Goal: Information Seeking & Learning: Learn about a topic

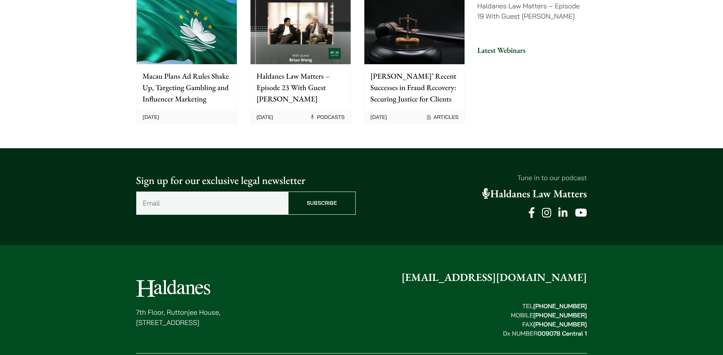
scroll to position [1922, 0]
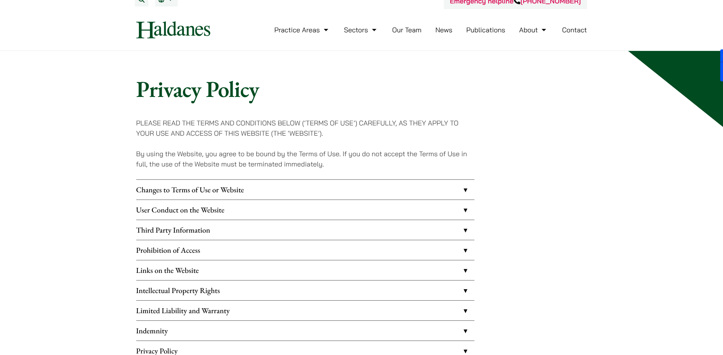
scroll to position [8, 0]
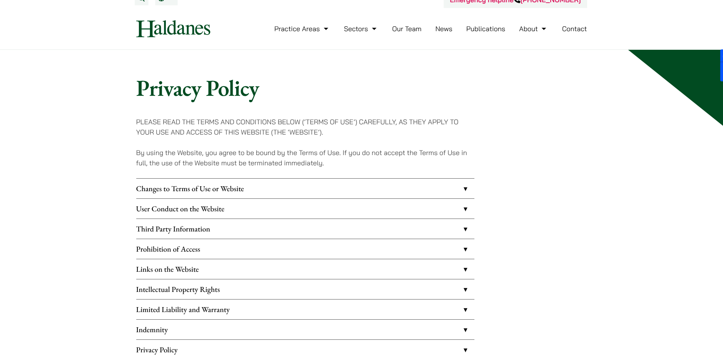
click at [267, 189] on link "Changes to Terms of Use or Website" at bounding box center [305, 188] width 338 height 20
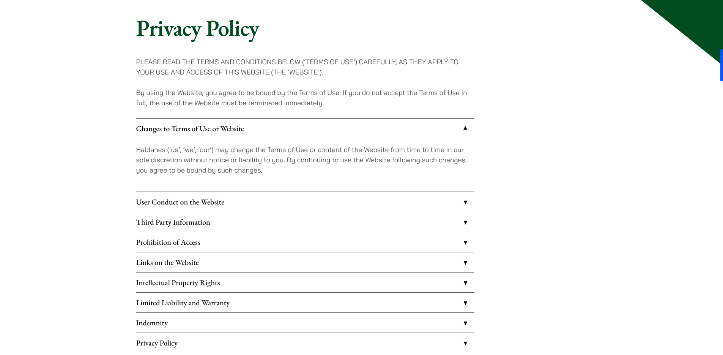
scroll to position [118, 0]
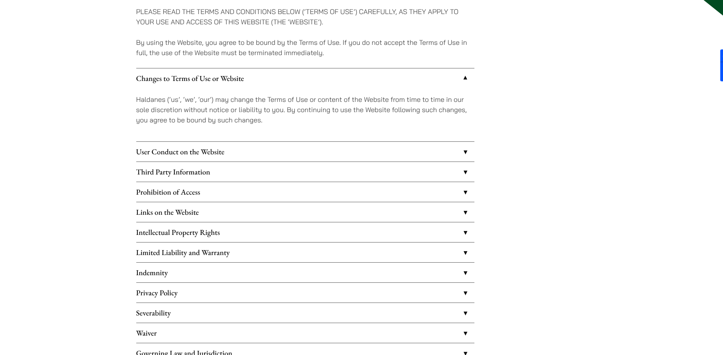
click at [213, 294] on link "Privacy Policy" at bounding box center [305, 292] width 338 height 20
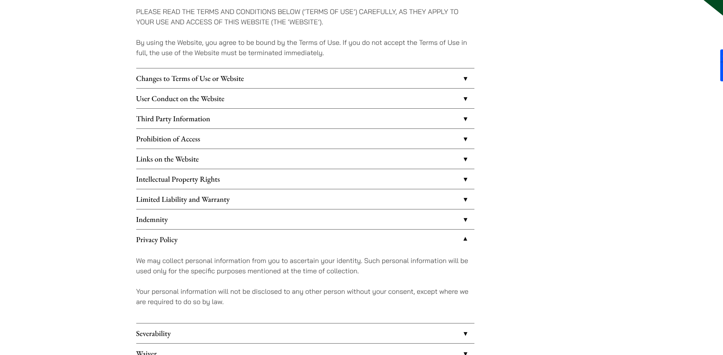
click at [250, 76] on link "Changes to Terms of Use or Website" at bounding box center [305, 78] width 338 height 20
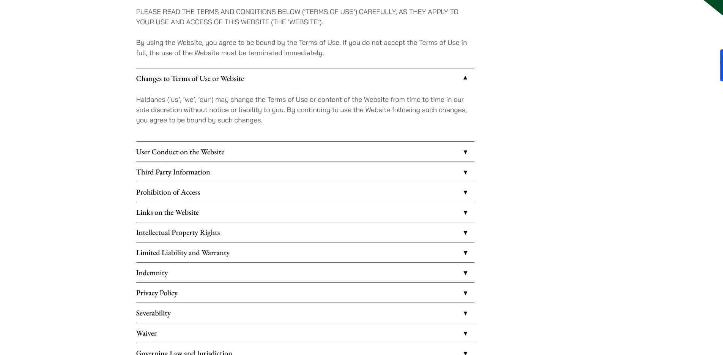
click at [259, 148] on link "User Conduct on the Website" at bounding box center [305, 152] width 338 height 20
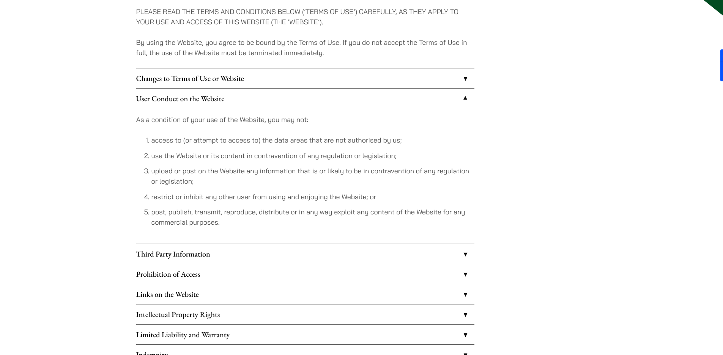
click at [256, 257] on link "Third Party Information" at bounding box center [305, 254] width 338 height 20
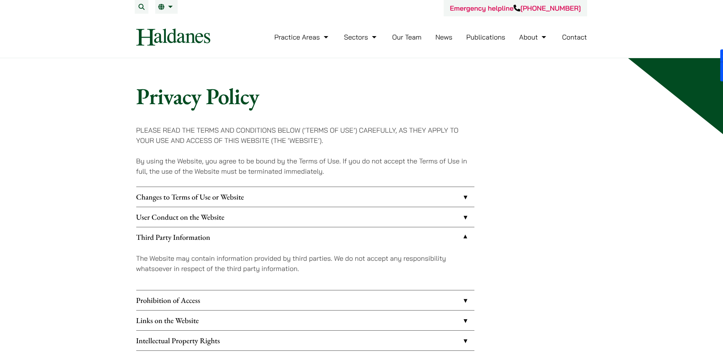
drag, startPoint x: 282, startPoint y: 126, endPoint x: 278, endPoint y: 127, distance: 4.4
click at [283, 126] on p "PLEASE READ THE TERMS AND CONDITIONS BELOW (‘TERMS OF USE’) CAREFULLY, AS THEY …" at bounding box center [305, 135] width 338 height 21
click at [243, 127] on p "PLEASE READ THE TERMS AND CONDITIONS BELOW (‘TERMS OF USE’) CAREFULLY, AS THEY …" at bounding box center [305, 135] width 338 height 21
drag, startPoint x: 231, startPoint y: 128, endPoint x: 244, endPoint y: 128, distance: 12.9
click at [231, 128] on p "PLEASE READ THE TERMS AND CONDITIONS BELOW (‘TERMS OF USE’) CAREFULLY, AS THEY …" at bounding box center [305, 135] width 338 height 21
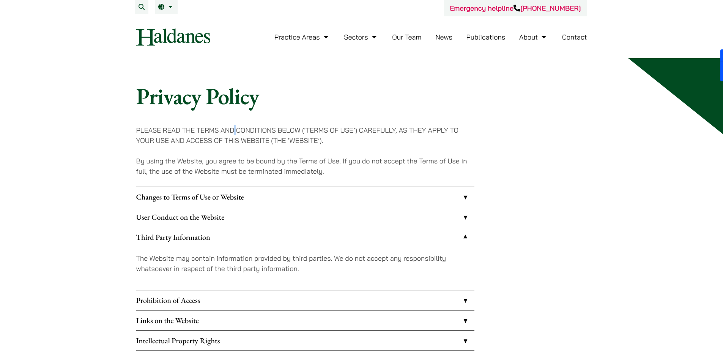
click at [242, 128] on p "PLEASE READ THE TERMS AND CONDITIONS BELOW (‘TERMS OF USE’) CAREFULLY, AS THEY …" at bounding box center [305, 135] width 338 height 21
click at [244, 128] on p "PLEASE READ THE TERMS AND CONDITIONS BELOW (‘TERMS OF USE’) CAREFULLY, AS THEY …" at bounding box center [305, 135] width 338 height 21
drag, startPoint x: 279, startPoint y: 131, endPoint x: 293, endPoint y: 131, distance: 13.3
click at [286, 131] on p "PLEASE READ THE TERMS AND CONDITIONS BELOW (‘TERMS OF USE’) CAREFULLY, AS THEY …" at bounding box center [305, 135] width 338 height 21
click at [301, 131] on p "PLEASE READ THE TERMS AND CONDITIONS BELOW (‘TERMS OF USE’) CAREFULLY, AS THEY …" at bounding box center [305, 135] width 338 height 21
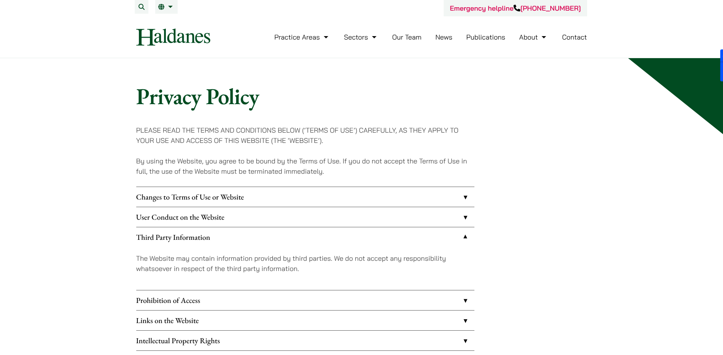
drag, startPoint x: 203, startPoint y: 133, endPoint x: 244, endPoint y: 131, distance: 41.4
click at [229, 132] on p "PLEASE READ THE TERMS AND CONDITIONS BELOW (‘TERMS OF USE’) CAREFULLY, AS THEY …" at bounding box center [305, 135] width 338 height 21
click at [244, 131] on p "PLEASE READ THE TERMS AND CONDITIONS BELOW (‘TERMS OF USE’) CAREFULLY, AS THEY …" at bounding box center [305, 135] width 338 height 21
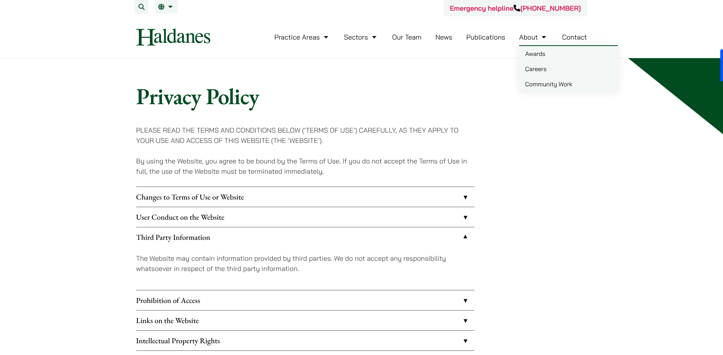
click at [532, 40] on link "About" at bounding box center [533, 37] width 29 height 9
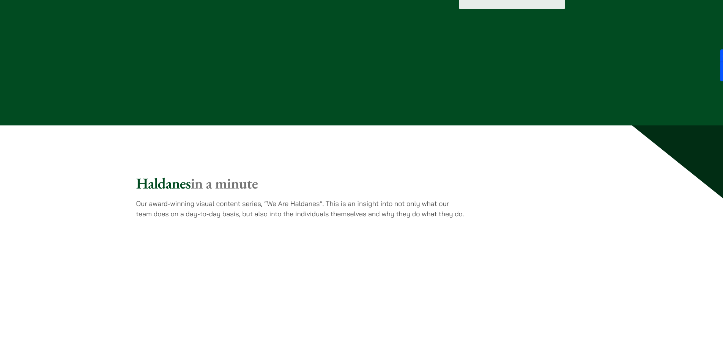
scroll to position [1823, 0]
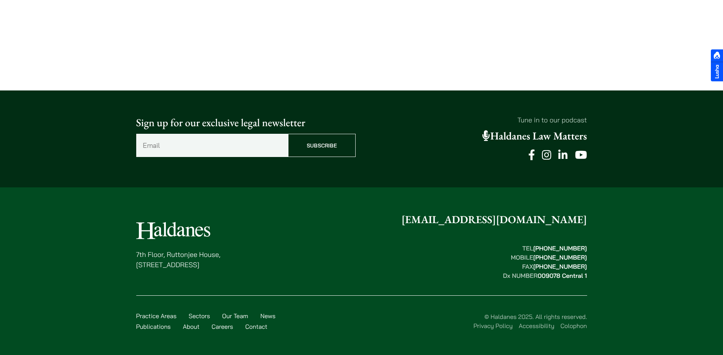
scroll to position [539, 0]
click at [189, 324] on link "About" at bounding box center [191, 326] width 17 height 8
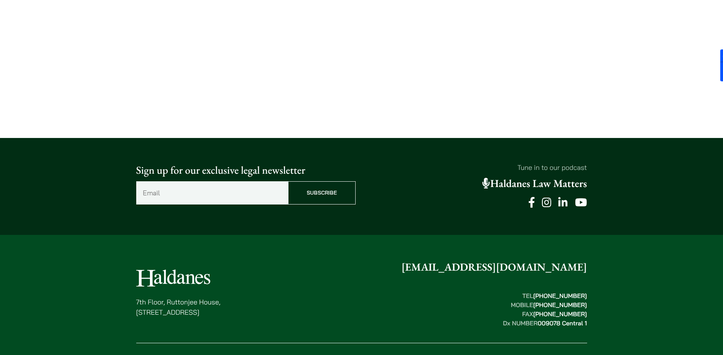
scroll to position [1823, 0]
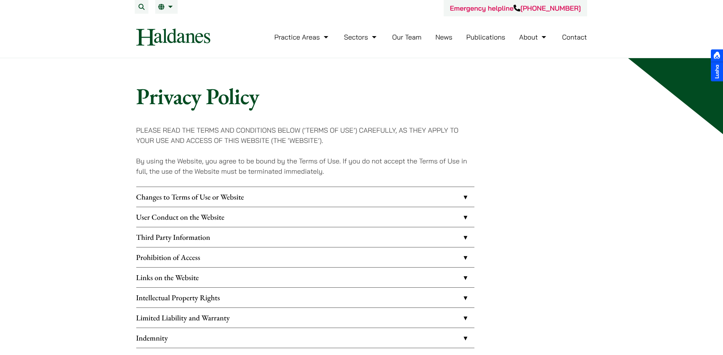
click at [357, 242] on link "Third Party Information" at bounding box center [305, 237] width 338 height 20
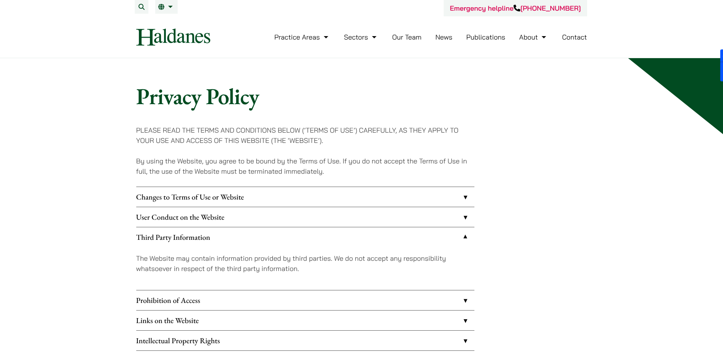
click at [357, 242] on link "Third Party Information" at bounding box center [305, 237] width 338 height 20
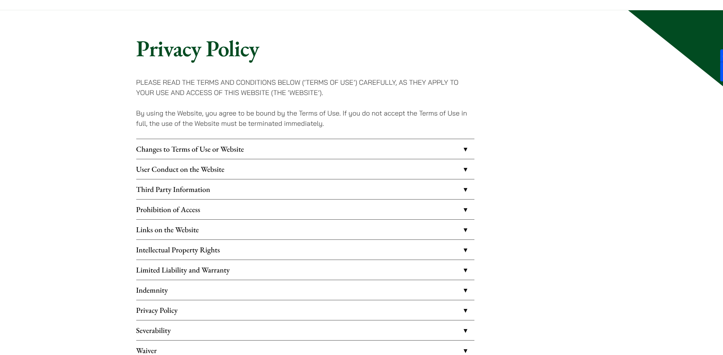
scroll to position [59, 0]
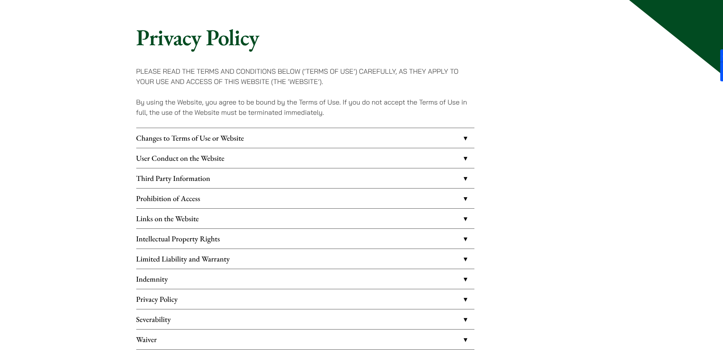
click at [336, 257] on link "Limited Liability and Warranty" at bounding box center [305, 259] width 338 height 20
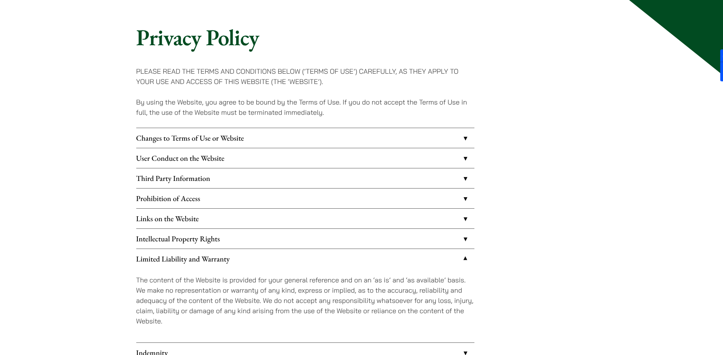
click at [336, 257] on link "Limited Liability and Warranty" at bounding box center [305, 259] width 338 height 20
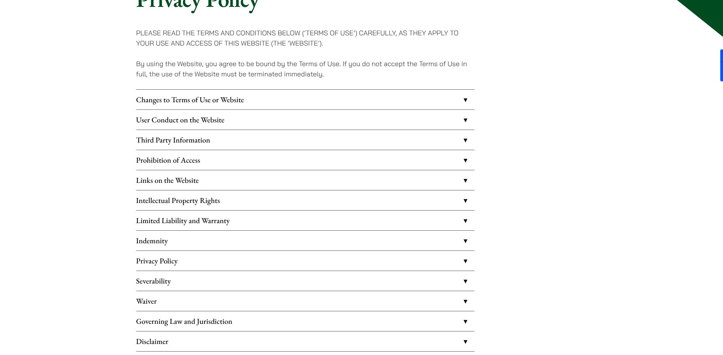
scroll to position [169, 0]
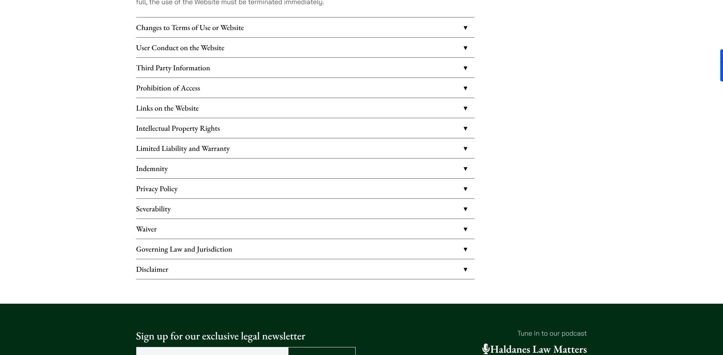
click at [324, 266] on link "Disclaimer" at bounding box center [305, 269] width 338 height 20
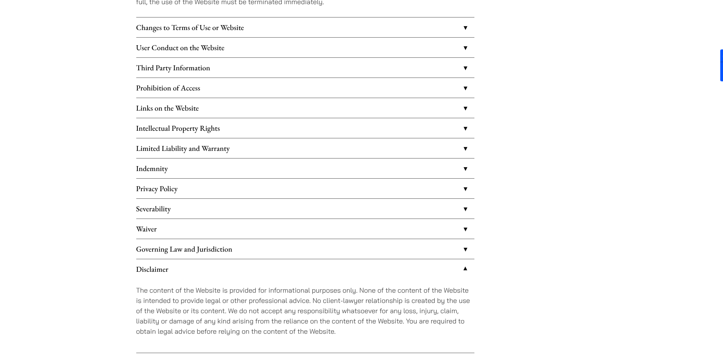
click at [331, 251] on link "Governing Law and Jurisdiction" at bounding box center [305, 249] width 338 height 20
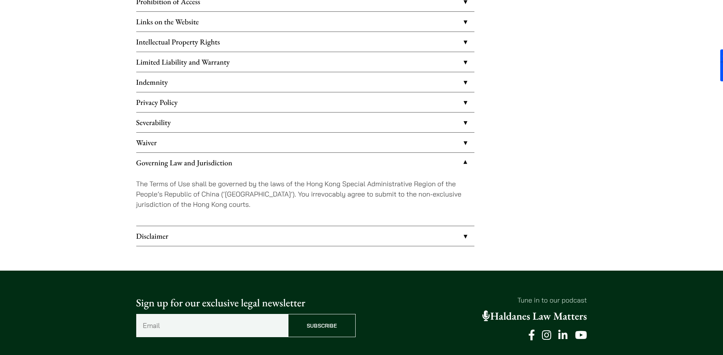
scroll to position [303, 0]
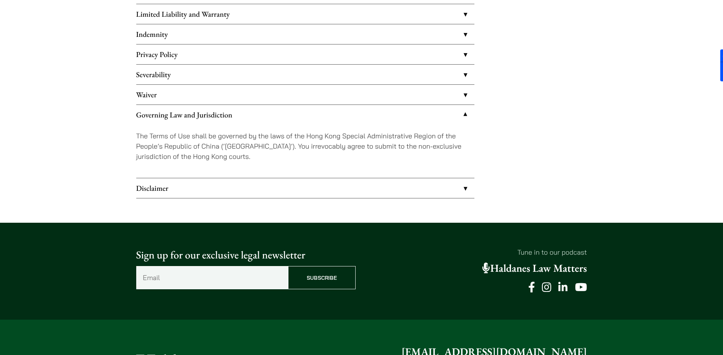
click at [334, 187] on link "Disclaimer" at bounding box center [305, 188] width 338 height 20
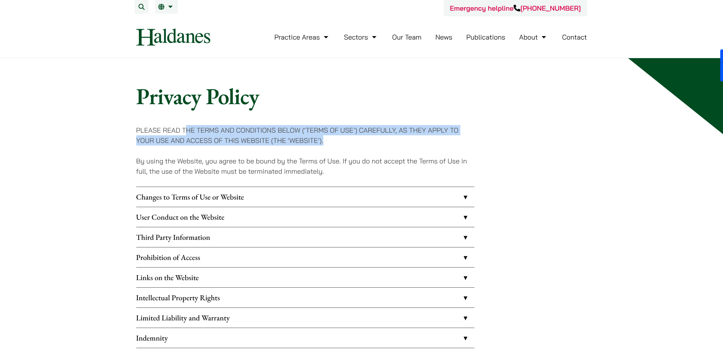
drag, startPoint x: 333, startPoint y: 140, endPoint x: 188, endPoint y: 129, distance: 145.1
click at [188, 129] on p "PLEASE READ THE TERMS AND CONDITIONS BELOW (‘TERMS OF USE’) CAREFULLY, AS THEY …" at bounding box center [305, 135] width 338 height 21
click at [218, 137] on p "PLEASE READ THE TERMS AND CONDITIONS BELOW (‘TERMS OF USE’) CAREFULLY, AS THEY …" at bounding box center [305, 135] width 338 height 21
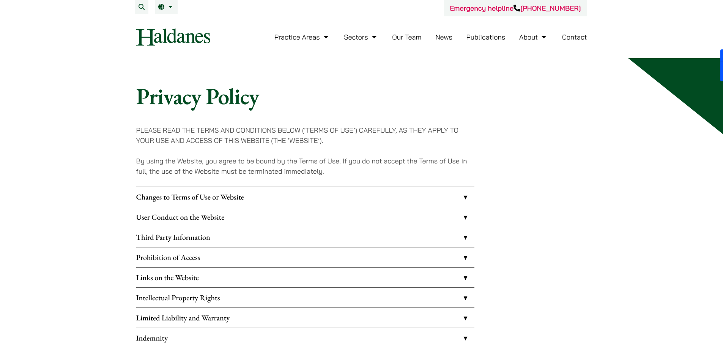
click at [338, 219] on link "User Conduct on the Website" at bounding box center [305, 217] width 338 height 20
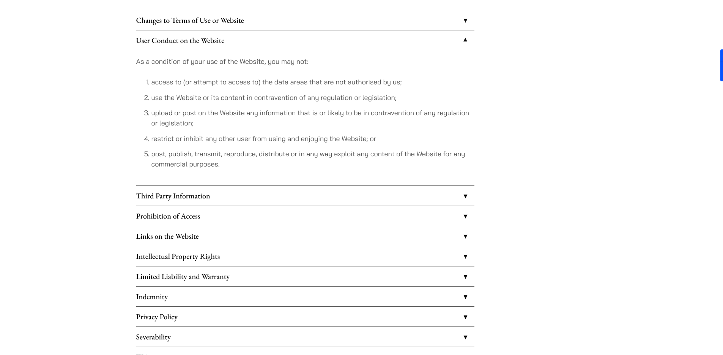
scroll to position [213, 0]
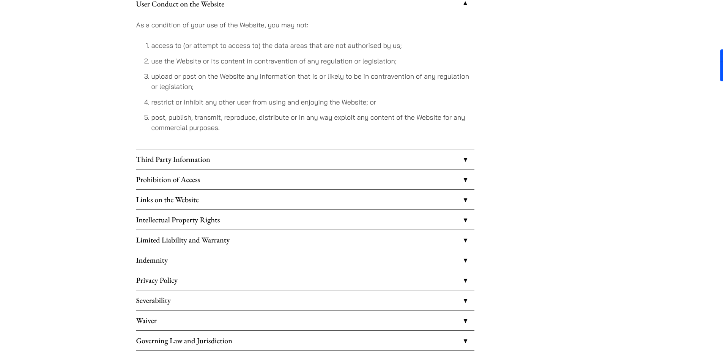
click at [284, 157] on link "Third Party Information" at bounding box center [305, 159] width 338 height 20
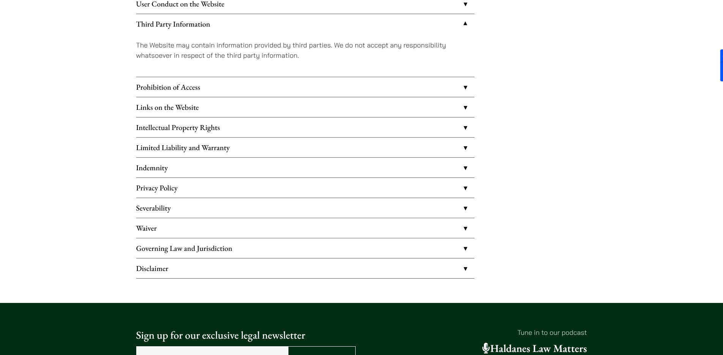
click at [288, 87] on link "Prohibition of Access" at bounding box center [305, 87] width 338 height 20
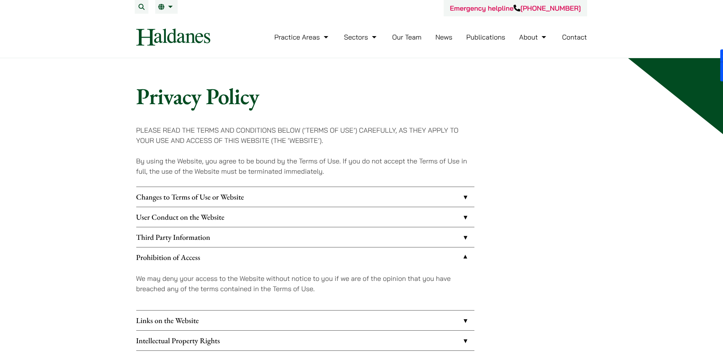
click at [413, 40] on link "Our Team" at bounding box center [406, 37] width 29 height 9
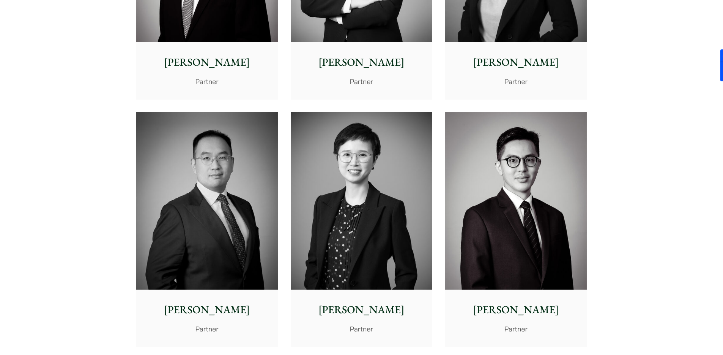
scroll to position [1467, 0]
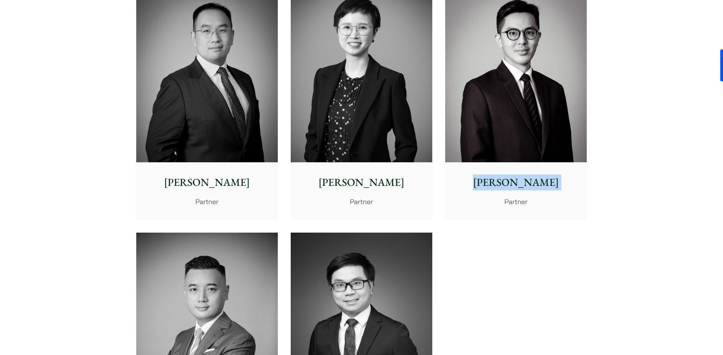
drag, startPoint x: 719, startPoint y: 131, endPoint x: 704, endPoint y: 193, distance: 64.1
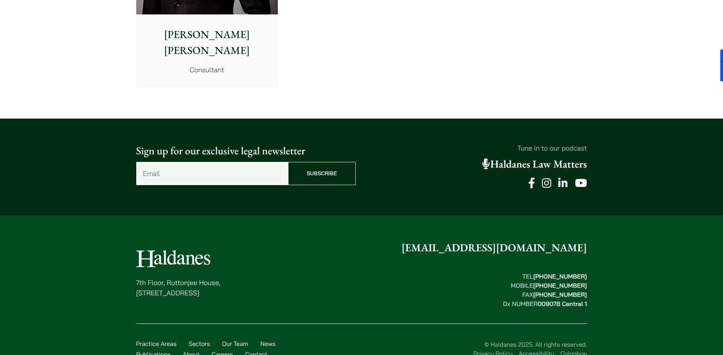
scroll to position [4215, 0]
